Goal: Entertainment & Leisure: Consume media (video, audio)

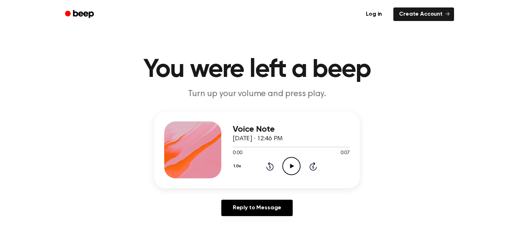
click at [298, 167] on icon "Play Audio" at bounding box center [291, 166] width 18 height 18
click at [270, 167] on icon "Rewind 5 seconds" at bounding box center [270, 166] width 8 height 9
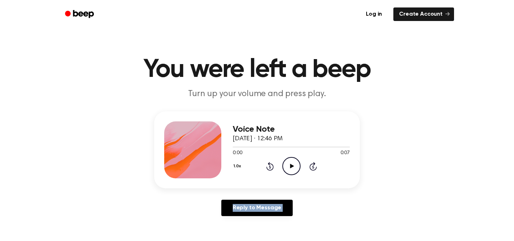
click at [270, 167] on icon "Rewind 5 seconds" at bounding box center [270, 166] width 8 height 9
click at [285, 167] on icon "Play Audio" at bounding box center [291, 166] width 18 height 18
click at [291, 172] on icon "Play Audio" at bounding box center [291, 166] width 18 height 18
click at [290, 169] on icon "Pause Audio" at bounding box center [291, 166] width 18 height 18
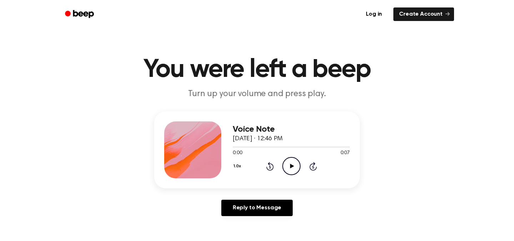
click at [293, 166] on icon at bounding box center [292, 166] width 4 height 5
click at [293, 167] on icon "Pause Audio" at bounding box center [291, 166] width 18 height 18
click at [270, 166] on icon "Rewind 5 seconds" at bounding box center [270, 166] width 8 height 9
click at [292, 165] on icon "Play Audio" at bounding box center [291, 166] width 18 height 18
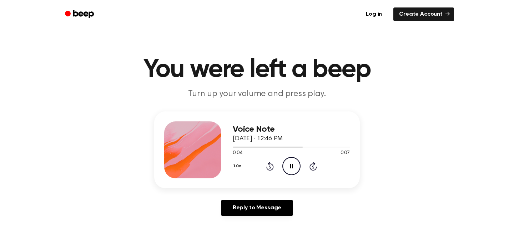
click at [295, 167] on icon "Pause Audio" at bounding box center [291, 166] width 18 height 18
click at [269, 169] on icon "Rewind 5 seconds" at bounding box center [270, 166] width 8 height 9
click at [239, 170] on button "1.0x" at bounding box center [238, 166] width 11 height 12
click at [247, 193] on span "0.8x" at bounding box center [244, 196] width 9 height 7
click at [284, 170] on icon "Play Audio" at bounding box center [291, 166] width 18 height 18
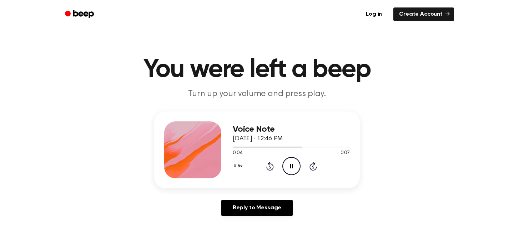
click at [290, 169] on icon "Pause Audio" at bounding box center [291, 166] width 18 height 18
